Goal: Find specific page/section: Find specific page/section

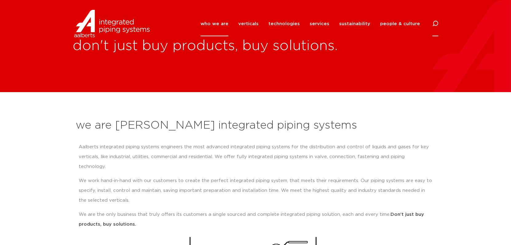
click at [434, 24] on icon at bounding box center [435, 24] width 6 height 6
click at [358, 24] on input "Search" at bounding box center [389, 23] width 98 height 14
type input "76-100-A-GS"
click button "Search" at bounding box center [0, 0] width 0 height 0
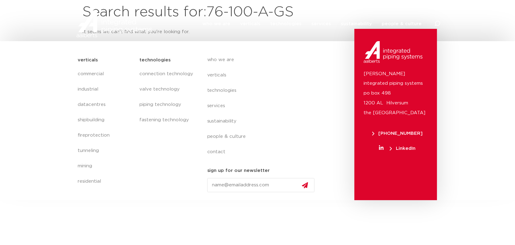
click at [457, 75] on section "verticals commercial industrial datacentres shipbuilding fireprotection tunneli…" at bounding box center [257, 120] width 515 height 159
click at [311, 33] on li "services all services Aalberts IPS Revit plug-in design service prefab services…" at bounding box center [321, 23] width 29 height 25
click at [288, 86] on link "technologies" at bounding box center [263, 90] width 112 height 15
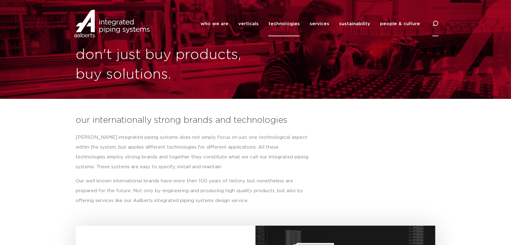
click at [435, 24] on icon at bounding box center [435, 24] width 6 height 6
click at [386, 25] on input "Search" at bounding box center [389, 23] width 98 height 14
click at [366, 19] on input "Search" at bounding box center [389, 23] width 98 height 14
type input "76-100"
click button "Search" at bounding box center [0, 0] width 0 height 0
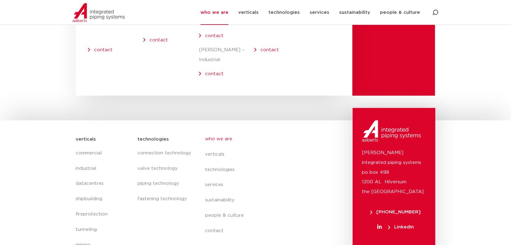
scroll to position [2560, 0]
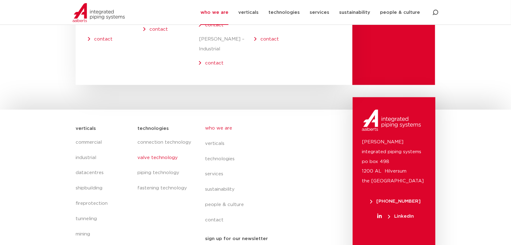
click at [148, 150] on link "valve technology" at bounding box center [164, 157] width 55 height 15
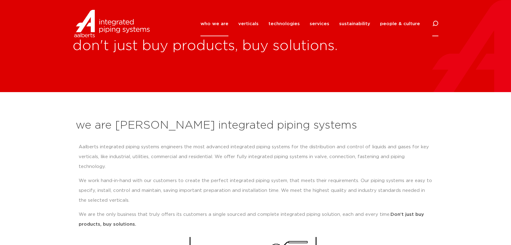
click at [437, 24] on icon at bounding box center [435, 24] width 6 height 6
click at [387, 25] on input "Search" at bounding box center [389, 23] width 98 height 14
click at [386, 24] on input "Search" at bounding box center [389, 23] width 98 height 14
type input "76F"
click button "Search" at bounding box center [0, 0] width 0 height 0
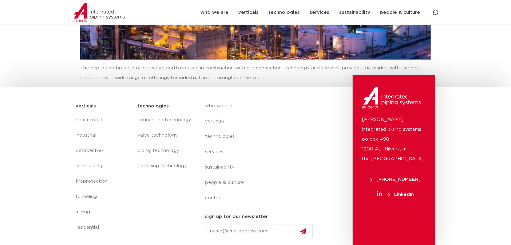
scroll to position [105, 0]
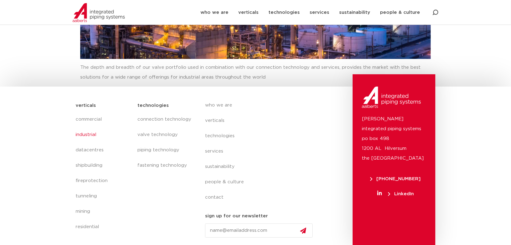
click at [88, 134] on link "industrial" at bounding box center [104, 134] width 56 height 15
